Goal: Information Seeking & Learning: Find contact information

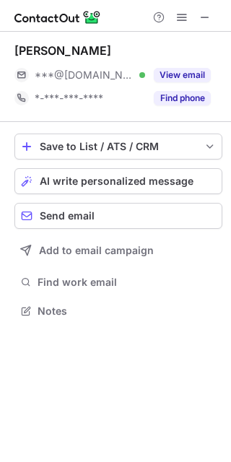
scroll to position [301, 231]
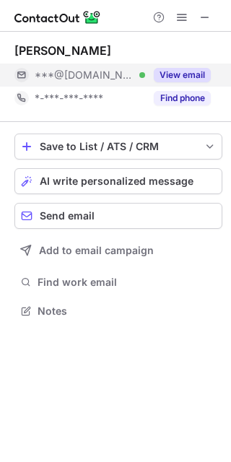
click at [203, 74] on button "View email" at bounding box center [182, 75] width 57 height 14
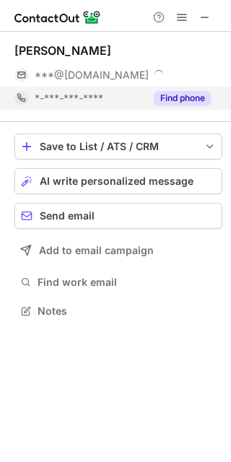
click at [195, 94] on button "Find phone" at bounding box center [182, 98] width 57 height 14
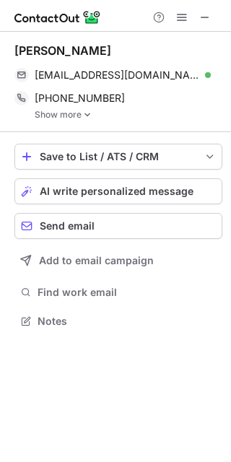
scroll to position [311, 231]
click at [66, 117] on link "Show more" at bounding box center [129, 115] width 188 height 10
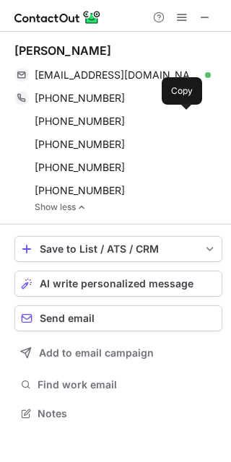
scroll to position [403, 231]
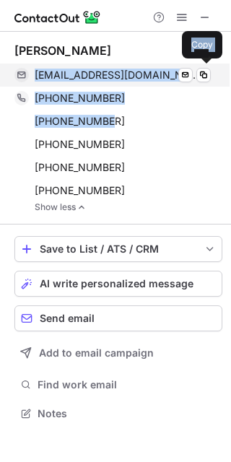
drag, startPoint x: 78, startPoint y: 120, endPoint x: 30, endPoint y: 79, distance: 62.9
click at [30, 79] on div "Peggy Agress pagress@gmail.com Verified Send email Copy +12062276564 Copy Whats…" at bounding box center [118, 127] width 208 height 169
copy div "pagress@gmail.com Verified Send email Copy +12062276564 Copy WhatsApp +12062276…"
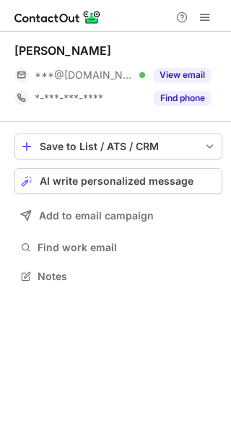
scroll to position [266, 231]
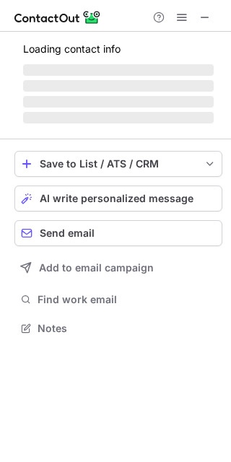
scroll to position [347, 231]
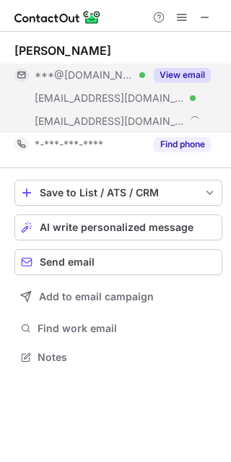
drag, startPoint x: 141, startPoint y: 106, endPoint x: 169, endPoint y: 126, distance: 34.0
click at [157, 87] on div "***@gmail.com Verified ***@umich.edu Verified ***@nike.com View email" at bounding box center [118, 97] width 208 height 69
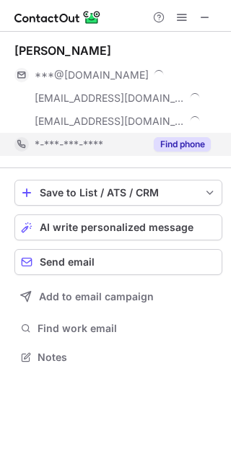
drag, startPoint x: 169, startPoint y: 126, endPoint x: 170, endPoint y: 136, distance: 10.2
click at [169, 133] on div "Carl Hedegard ***@gmail.com ***@umich.edu ***@nike.com *-***-***-**** Find phone" at bounding box center [118, 99] width 208 height 113
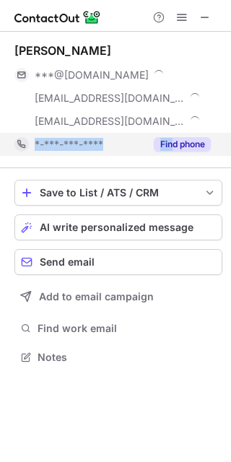
click at [174, 149] on button "Find phone" at bounding box center [182, 144] width 57 height 14
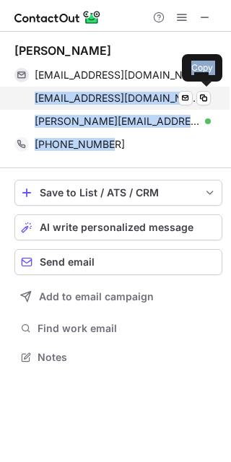
drag, startPoint x: 111, startPoint y: 151, endPoint x: 31, endPoint y: 105, distance: 92.4
click at [31, 105] on div "Carl Hedegard hedegardcarl@gmail.com Verified Send email Copy carlhede@umich.ed…" at bounding box center [118, 99] width 208 height 113
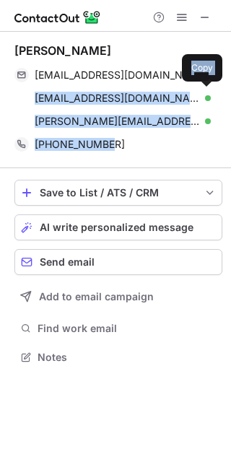
copy div "carlhede@umich.edu Verified Send email Copy carl.hedegard@nike.com Verified Sen…"
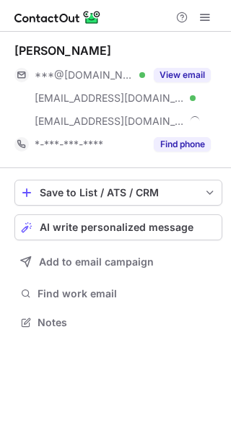
scroll to position [312, 231]
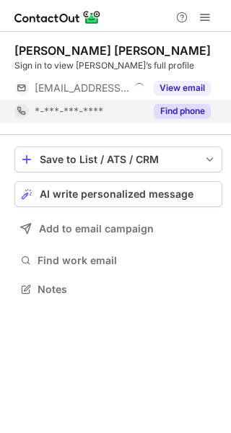
scroll to position [279, 231]
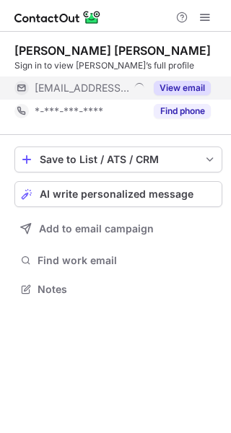
click at [122, 86] on span "[EMAIL_ADDRESS][DOMAIN_NAME]" at bounding box center [82, 87] width 94 height 13
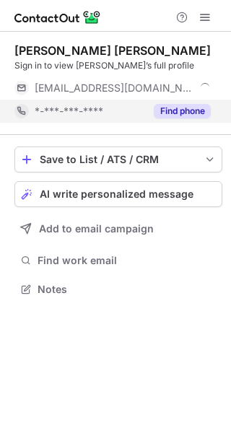
click at [126, 110] on div "*-***-***-****" at bounding box center [90, 111] width 110 height 13
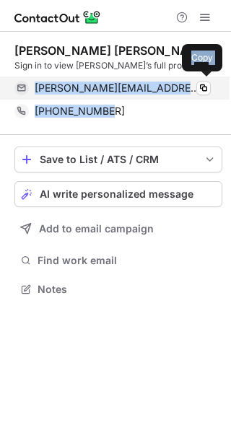
drag, startPoint x: 112, startPoint y: 114, endPoint x: 29, endPoint y: 89, distance: 86.5
click at [29, 89] on div "[PERSON_NAME] [PERSON_NAME] Sign in to view [PERSON_NAME]’s full profile [PERSO…" at bounding box center [118, 82] width 208 height 79
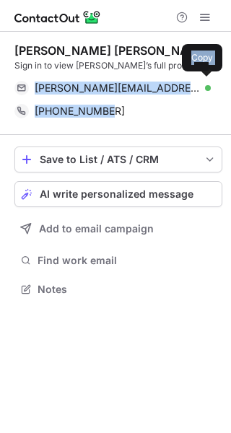
copy div "[PERSON_NAME][EMAIL_ADDRESS][DOMAIN_NAME] Verified Copy [PHONE_NUMBER]"
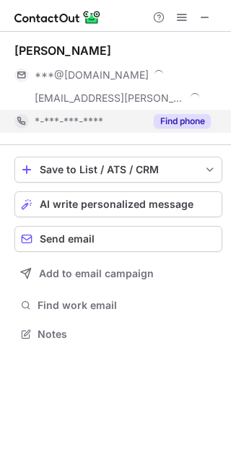
scroll to position [324, 231]
click at [100, 123] on span "*-***-***-****" at bounding box center [69, 121] width 69 height 13
